Goal: Information Seeking & Learning: Learn about a topic

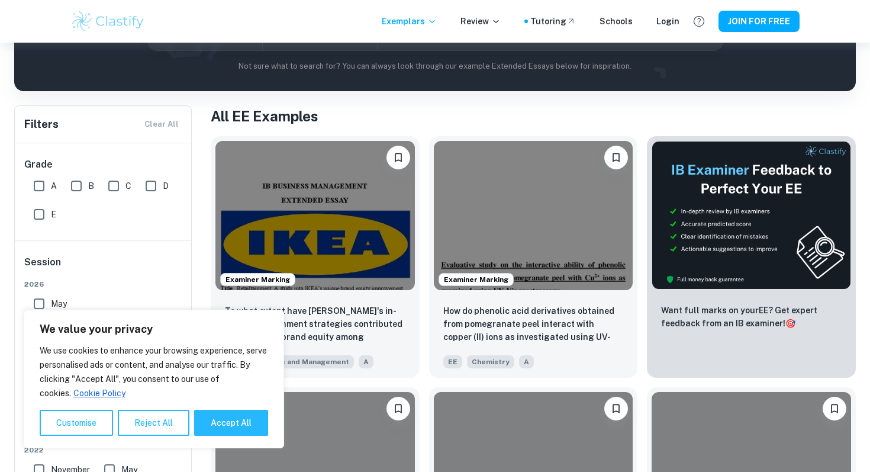
scroll to position [259, 0]
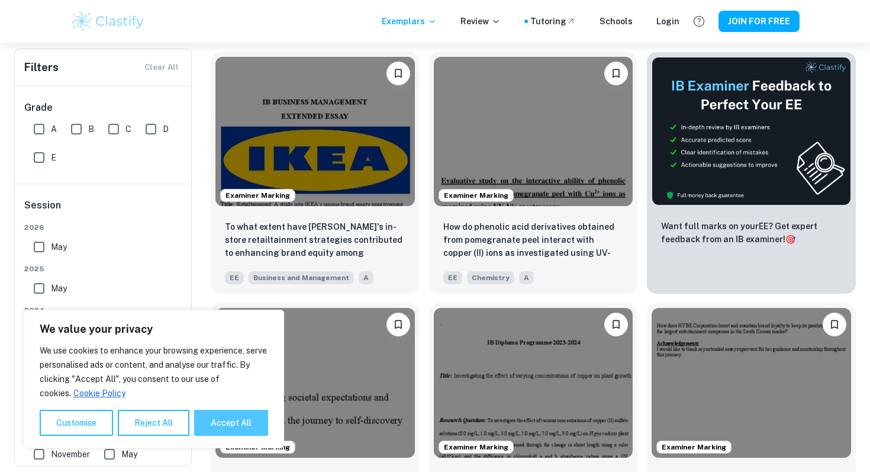
click at [243, 426] on button "Accept All" at bounding box center [231, 423] width 74 height 26
checkbox input "true"
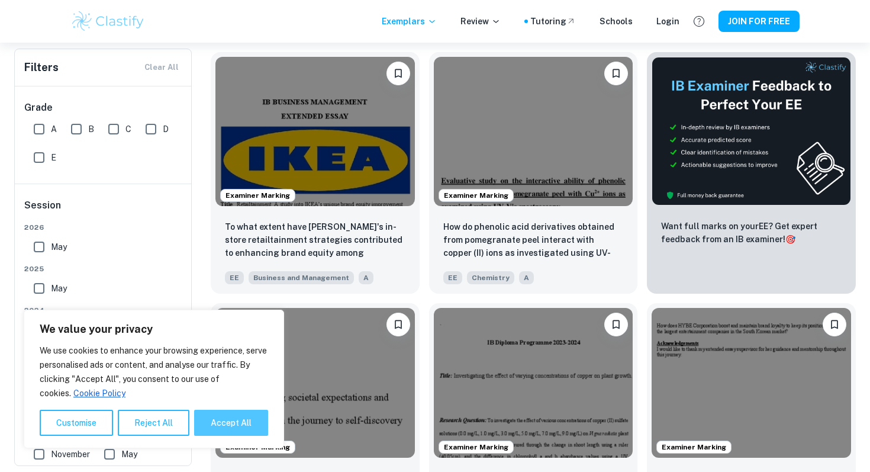
checkbox input "true"
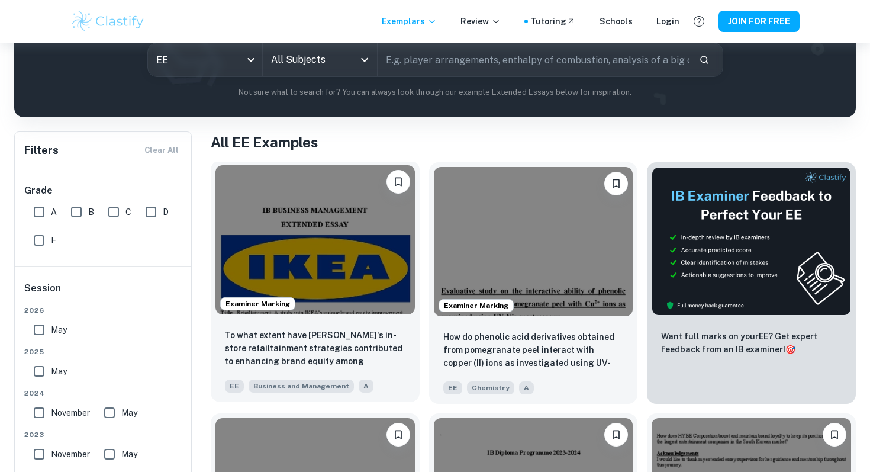
scroll to position [0, 0]
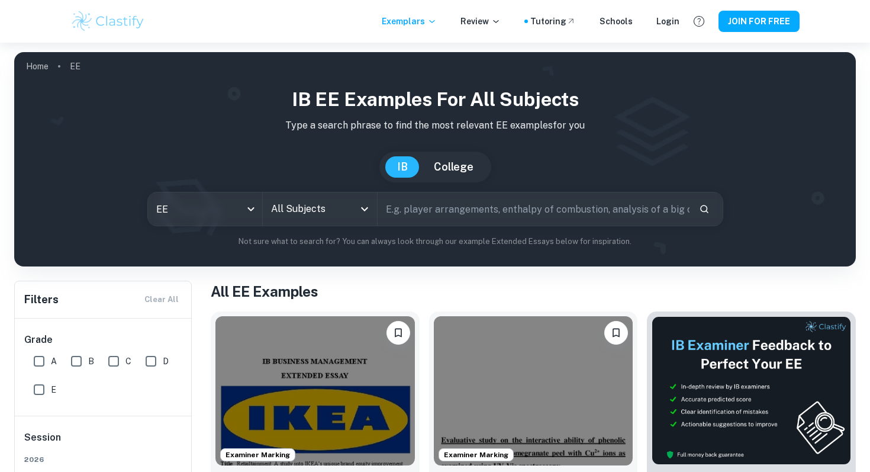
click at [337, 217] on input "All Subjects" at bounding box center [311, 209] width 86 height 22
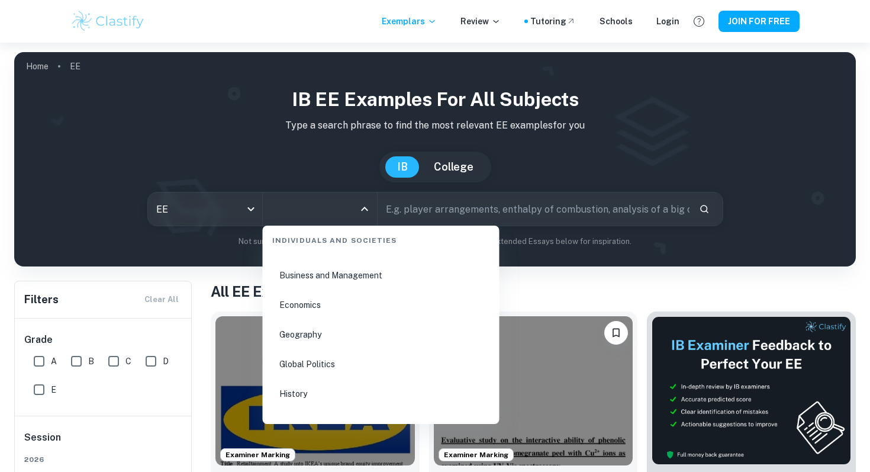
scroll to position [1381, 0]
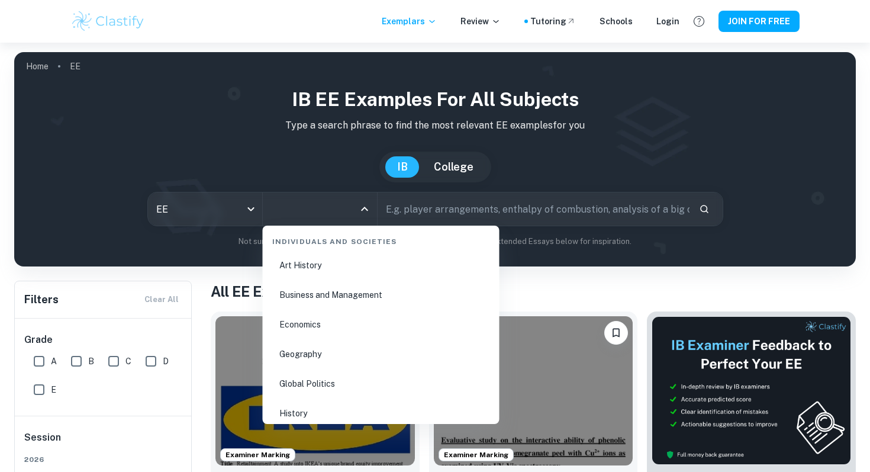
click at [351, 316] on li "Economics" at bounding box center [381, 324] width 227 height 27
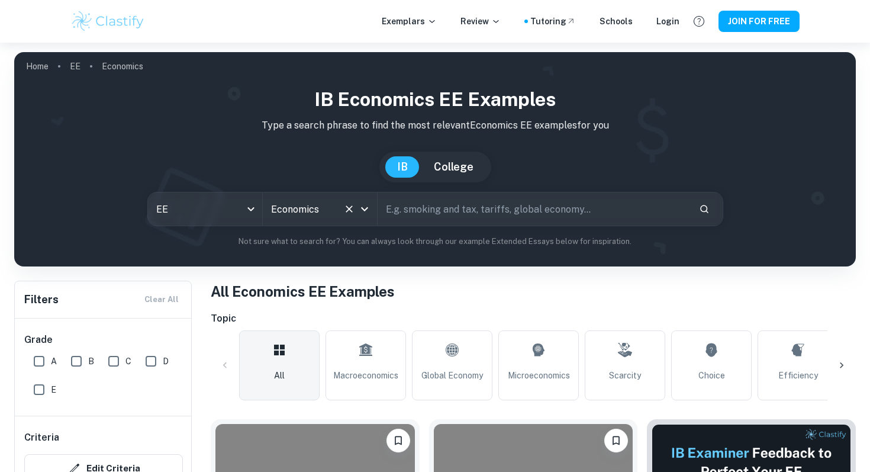
click at [323, 217] on input "Economics" at bounding box center [303, 209] width 70 height 22
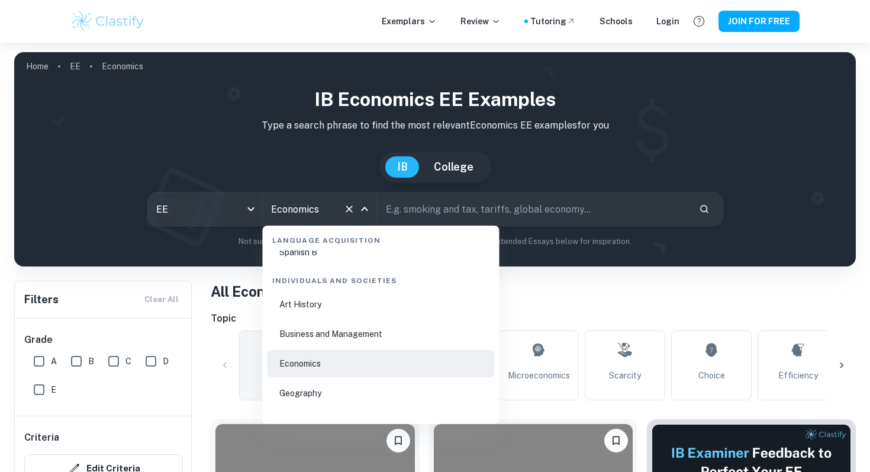
scroll to position [1343, 0]
click at [336, 327] on li "Business and Management" at bounding box center [381, 332] width 227 height 27
type input "Business and Management"
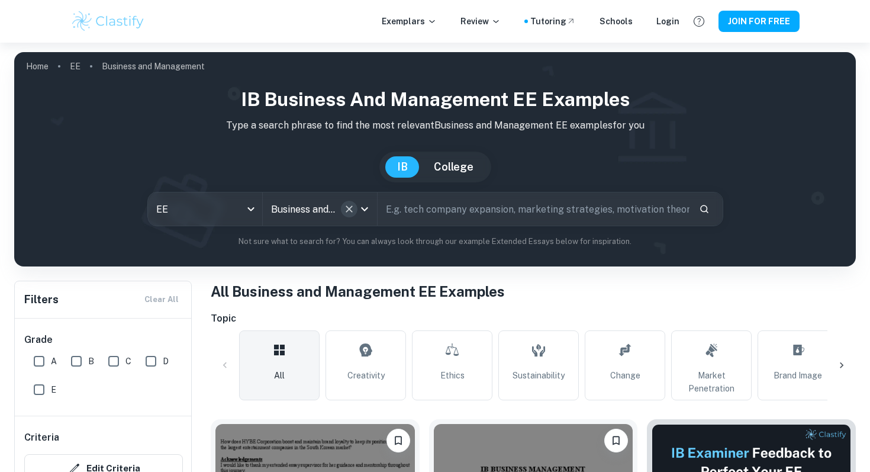
click at [348, 213] on icon "Clear" at bounding box center [349, 209] width 12 height 12
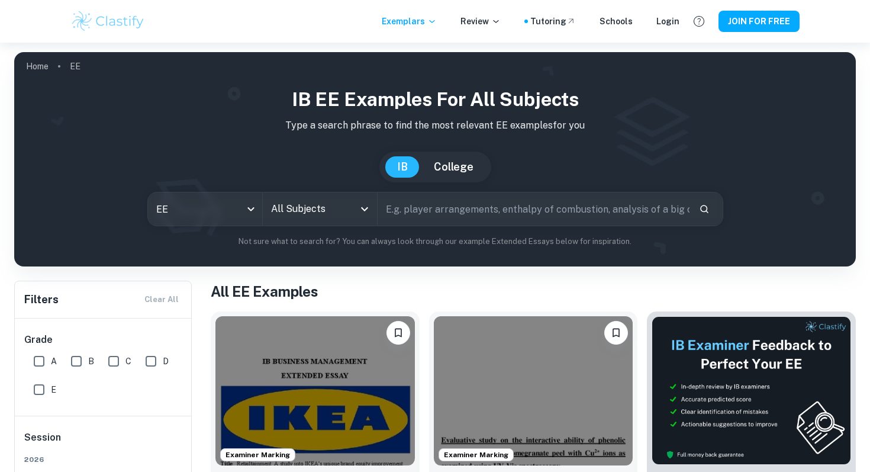
click at [350, 212] on input "All Subjects" at bounding box center [311, 209] width 86 height 22
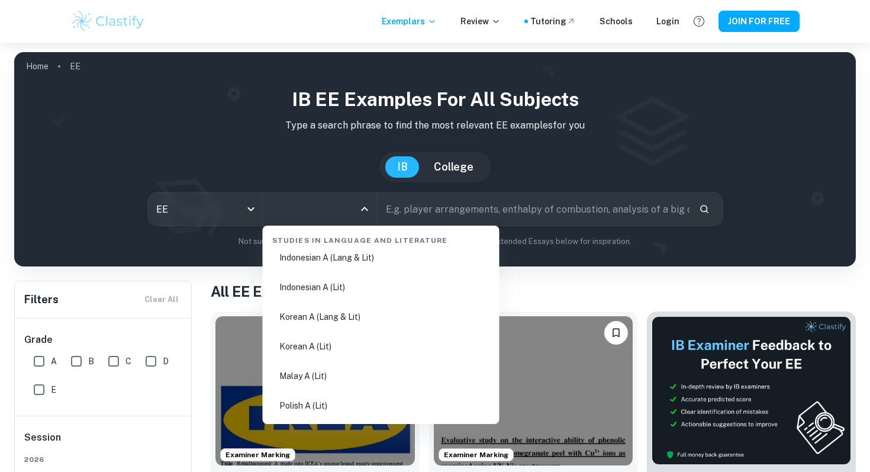
scroll to position [376, 0]
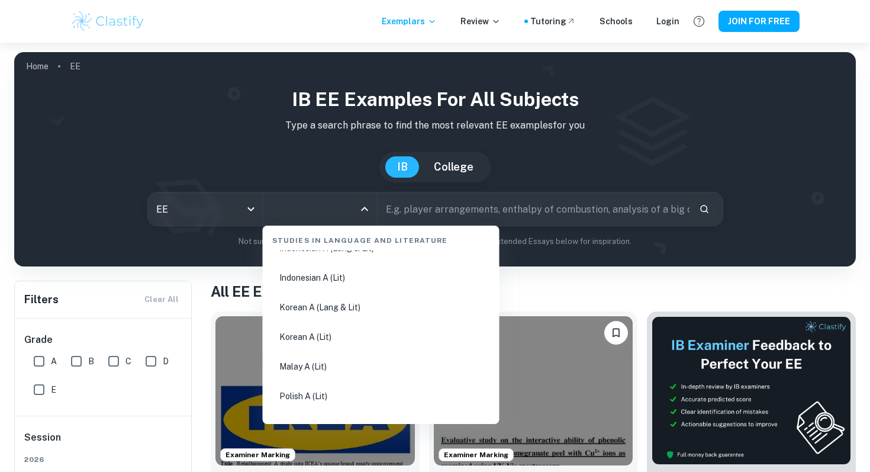
click at [340, 314] on li "Korean A (Lang & Lit)" at bounding box center [381, 307] width 227 height 27
type input "Korean A (Lang & Lit)"
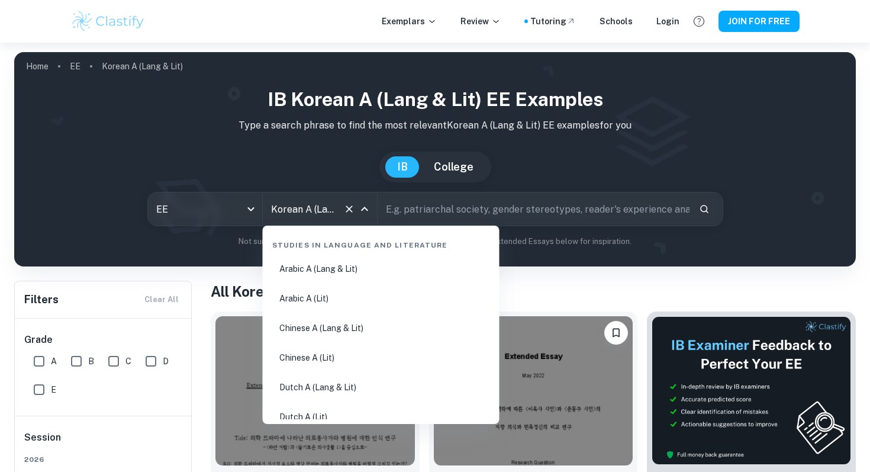
click at [334, 202] on input "Korean A (Lang & Lit)" at bounding box center [303, 209] width 70 height 22
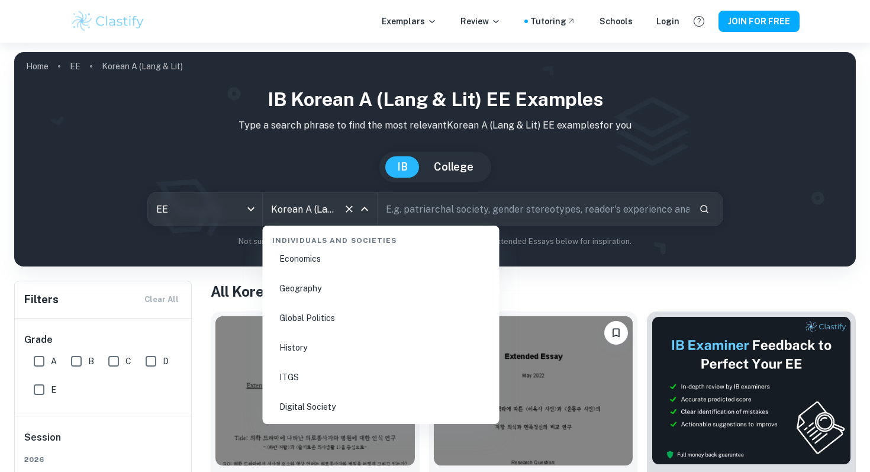
scroll to position [1503, 0]
click at [348, 291] on li "History" at bounding box center [381, 291] width 227 height 27
type input "History"
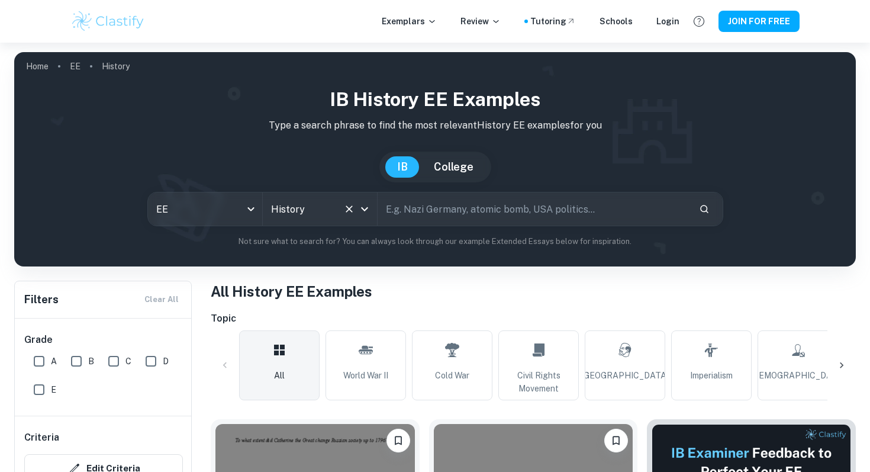
click at [323, 207] on input "History" at bounding box center [303, 209] width 70 height 22
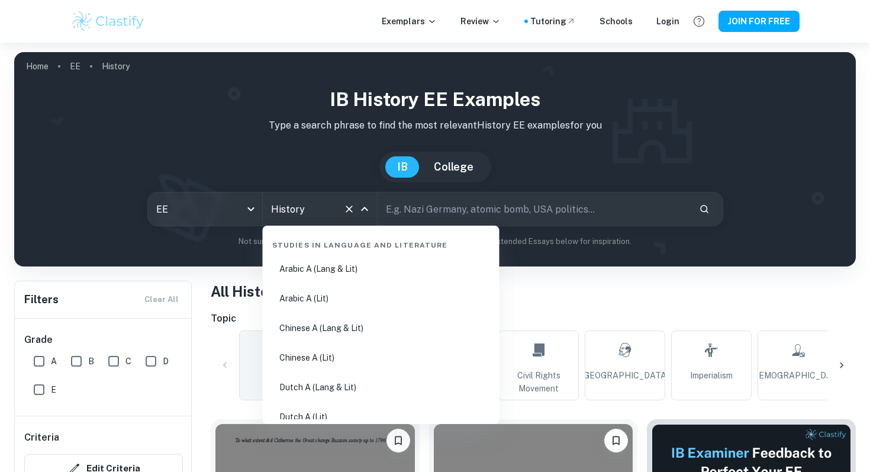
scroll to position [1388, 0]
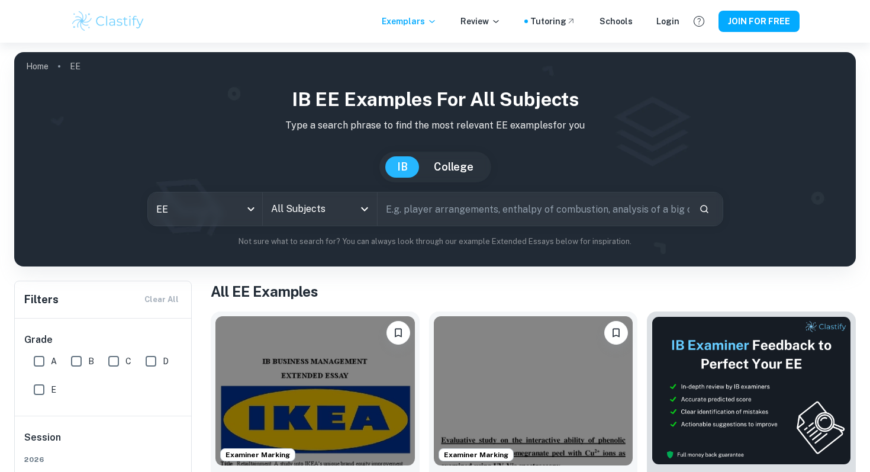
click at [323, 207] on input "All Subjects" at bounding box center [311, 209] width 86 height 22
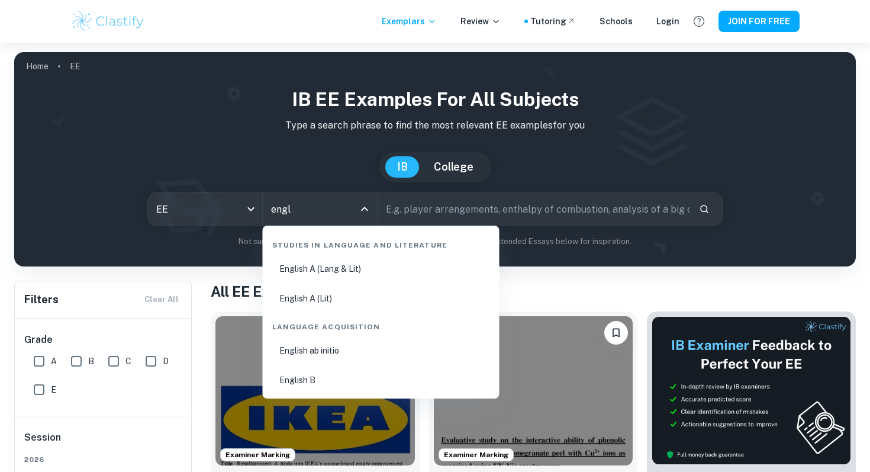
click at [344, 274] on li "English A (Lang & Lit)" at bounding box center [381, 268] width 227 height 27
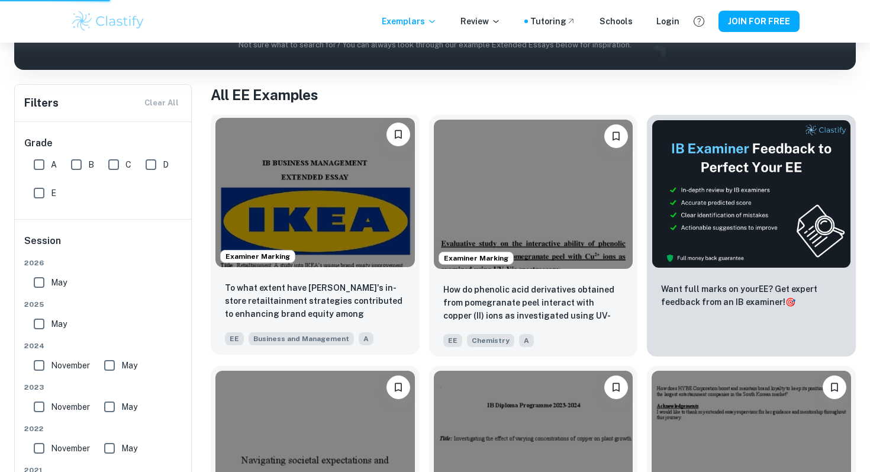
scroll to position [187, 0]
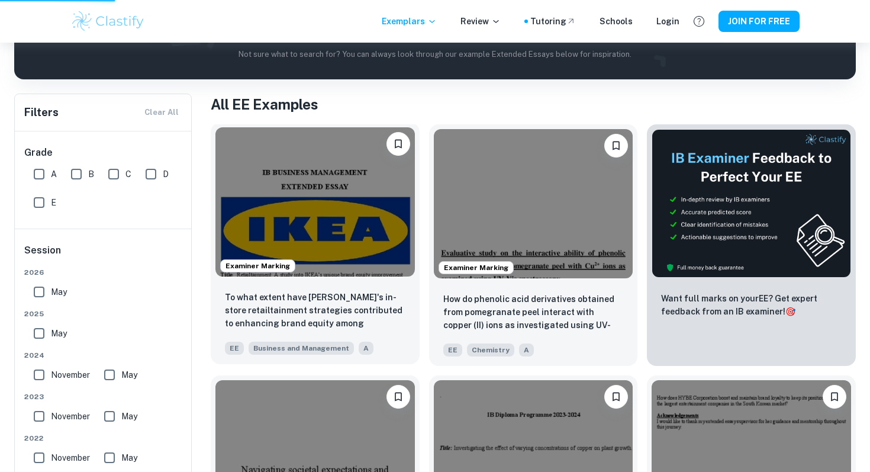
type input "English A (Lang & Lit)"
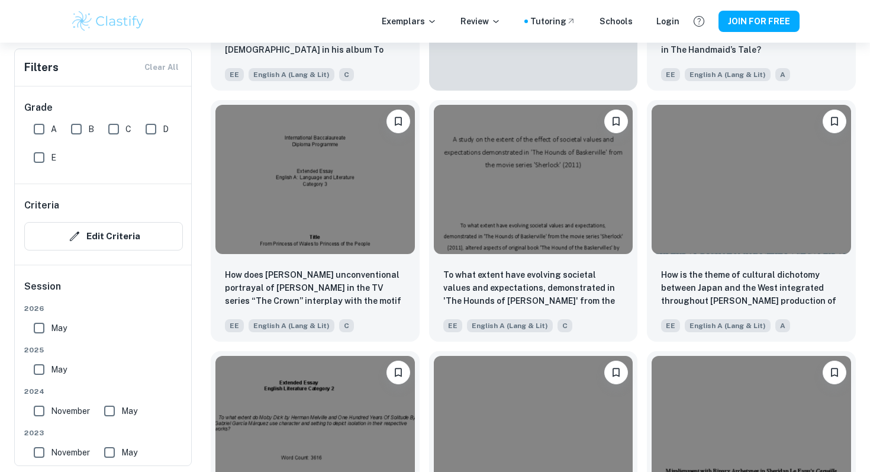
scroll to position [2239, 0]
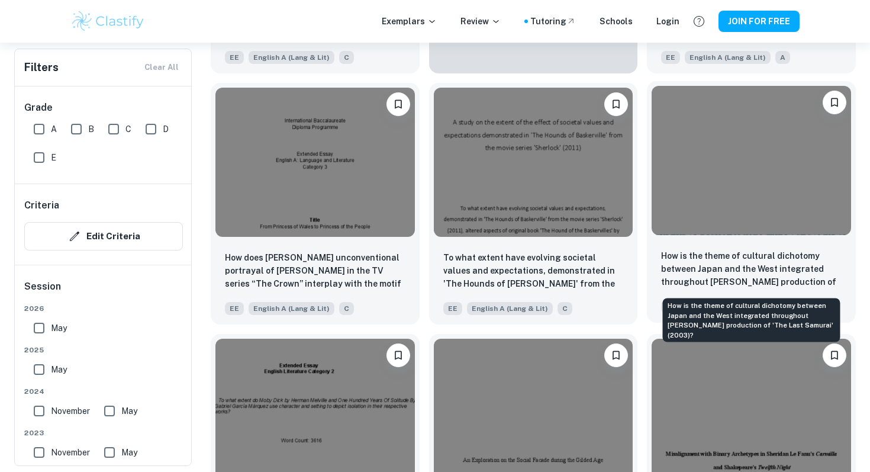
click at [761, 257] on p "How is the theme of cultural dichotomy between Japan and the West integrated th…" at bounding box center [751, 269] width 181 height 40
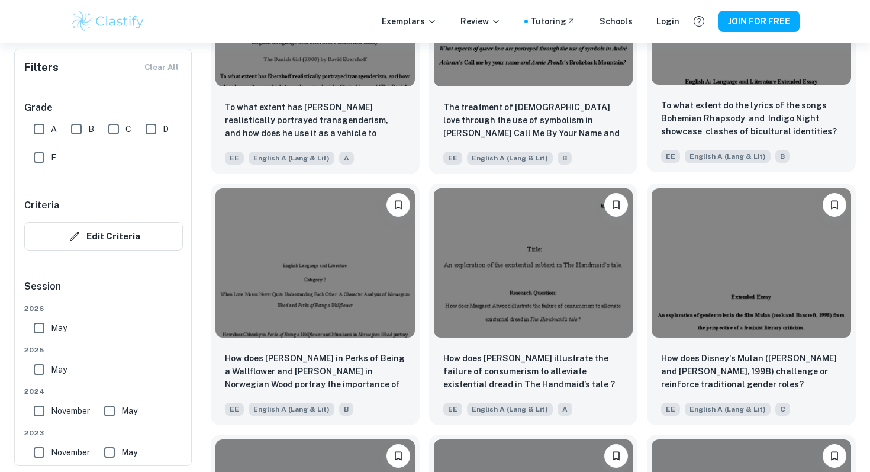
scroll to position [10727, 0]
